Goal: Navigation & Orientation: Find specific page/section

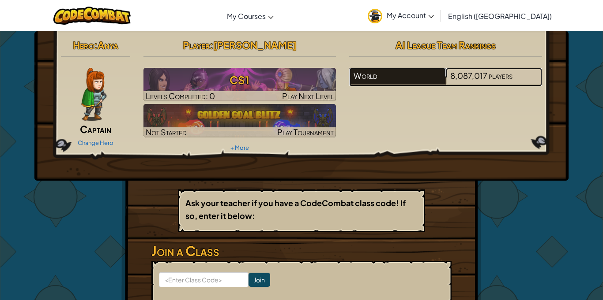
click at [374, 83] on div "World" at bounding box center [397, 76] width 96 height 17
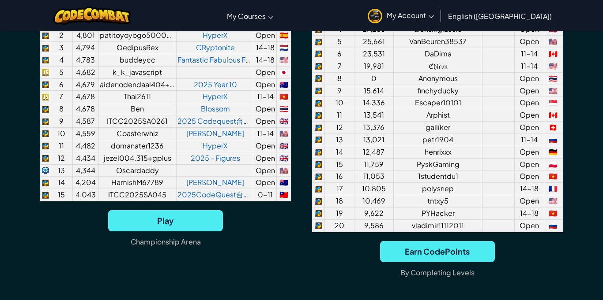
scroll to position [751, 0]
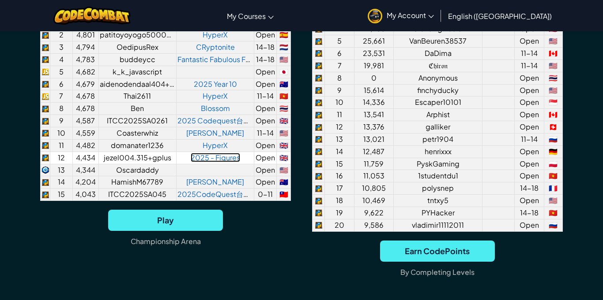
click at [231, 162] on link "2025 - Figures" at bounding box center [215, 157] width 49 height 9
